Goal: Find specific page/section: Find specific page/section

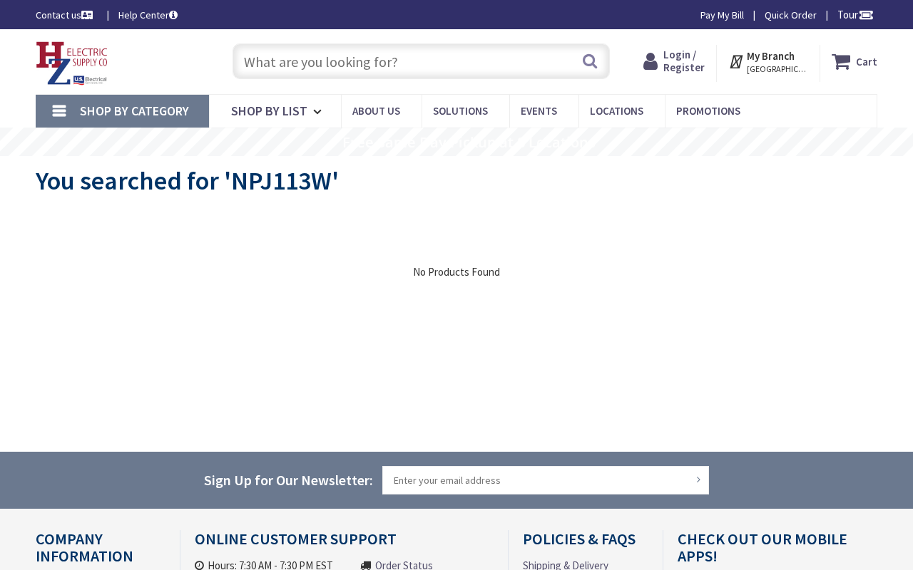
type input "Iroquois Dr, [PERSON_NAME], MI 48088, [GEOGRAPHIC_DATA]"
